Goal: Information Seeking & Learning: Understand process/instructions

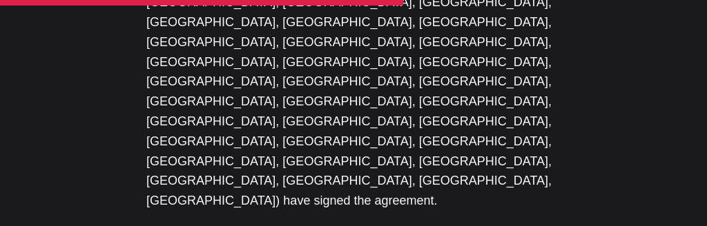
scroll to position [2756, 0]
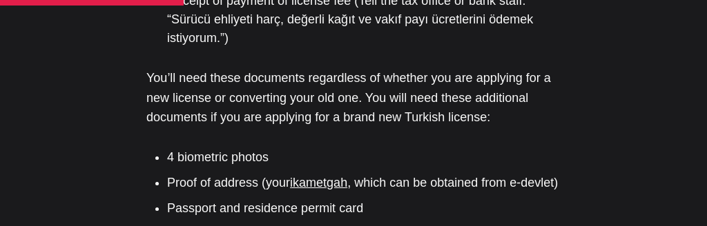
scroll to position [1511, 0]
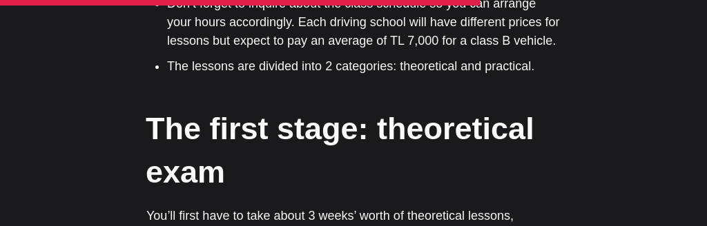
scroll to position [3210, 0]
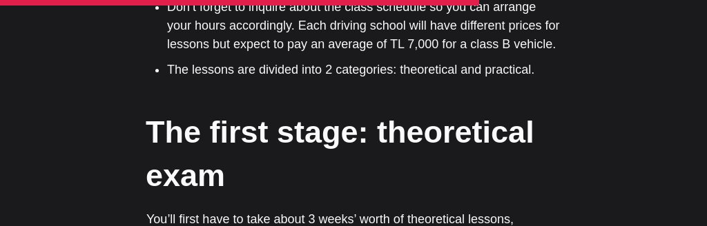
type textarea "no thanks"
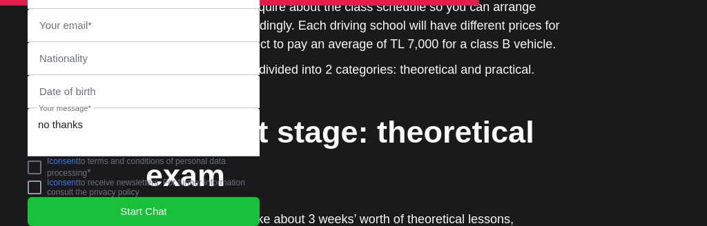
click at [39, 166] on jdiv at bounding box center [35, 168] width 14 height 14
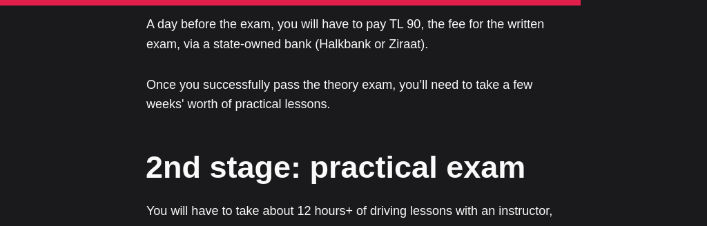
scroll to position [3767, 0]
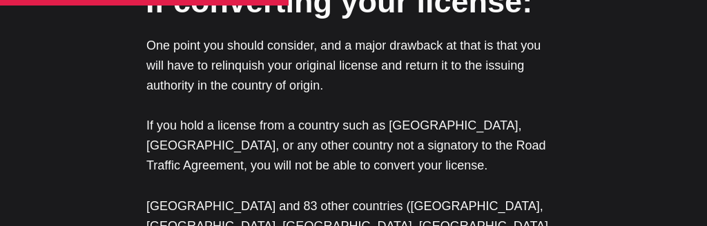
scroll to position [2219, 0]
